Goal: Task Accomplishment & Management: Manage account settings

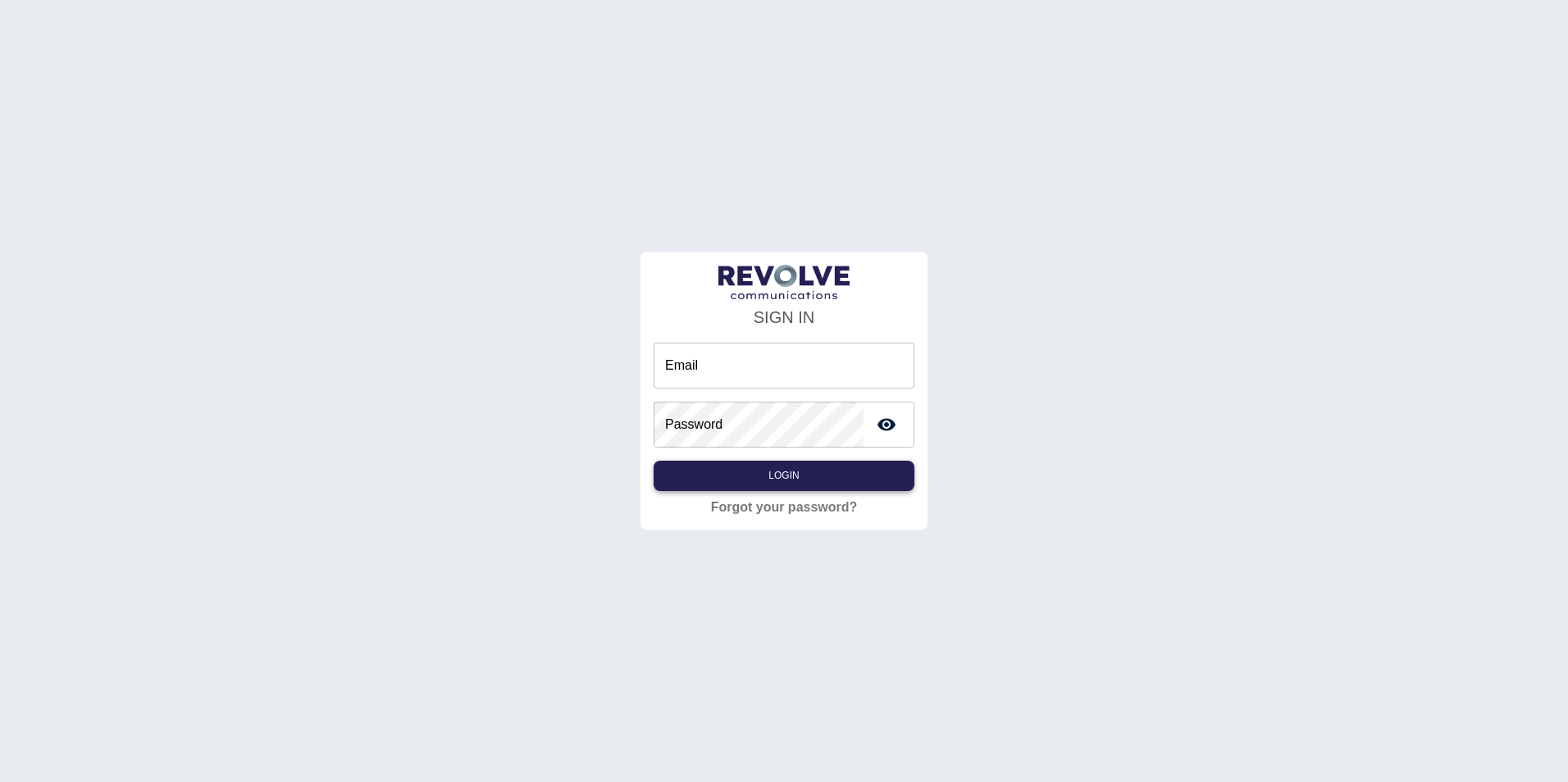
type input "**********"
click at [755, 474] on button "Login" at bounding box center [784, 476] width 261 height 30
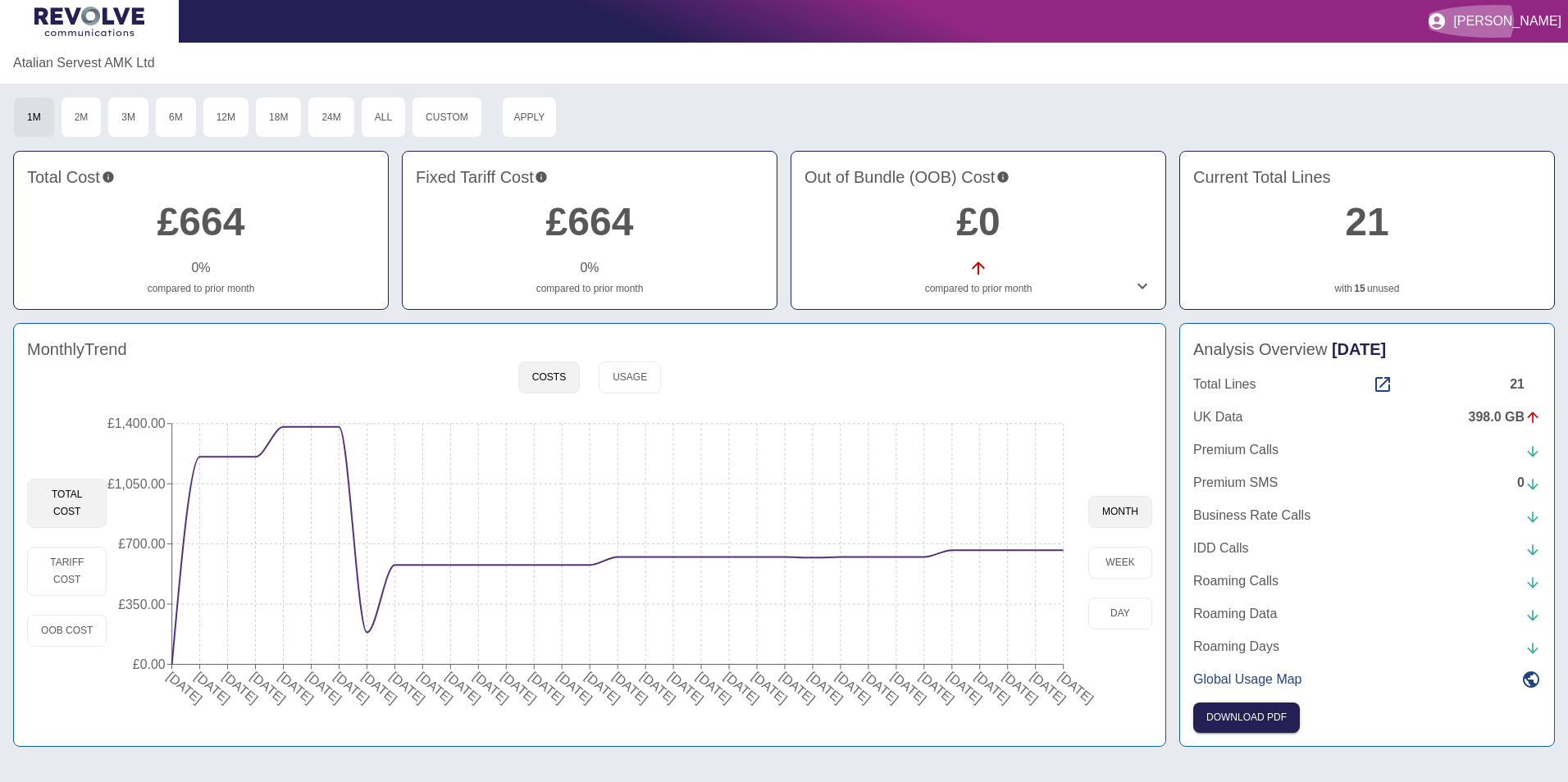
click at [1531, 14] on p "[PERSON_NAME]" at bounding box center [1507, 21] width 108 height 15
click at [1503, 70] on link "Sign out" at bounding box center [1504, 64] width 95 height 29
